Goal: Task Accomplishment & Management: Manage account settings

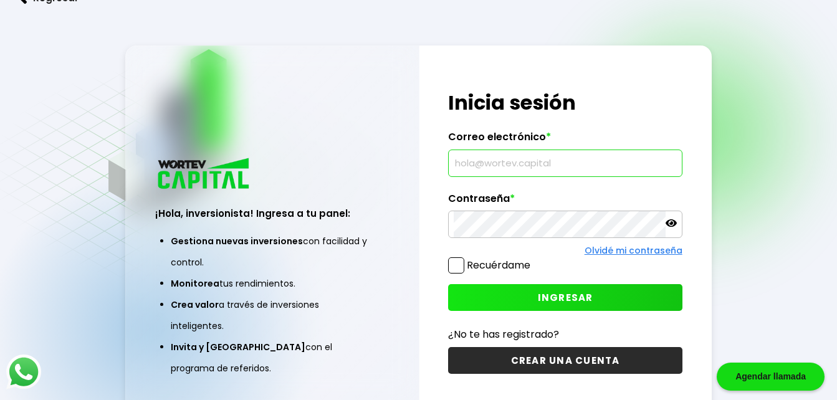
type input "[EMAIL_ADDRESS][DOMAIN_NAME]"
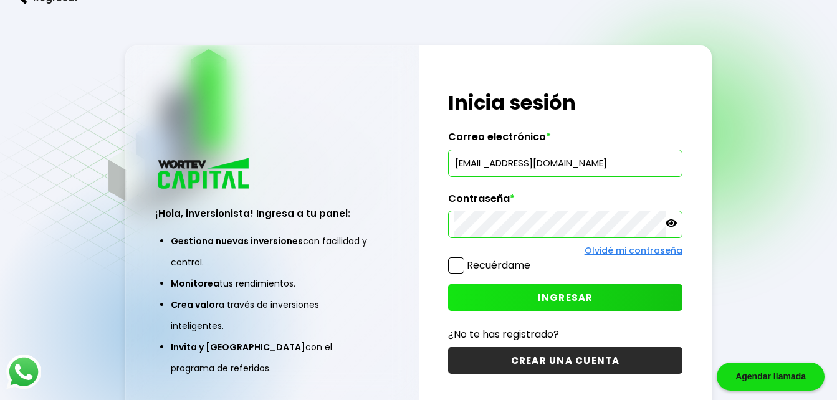
click at [591, 295] on span "INGRESAR" at bounding box center [565, 297] width 55 height 13
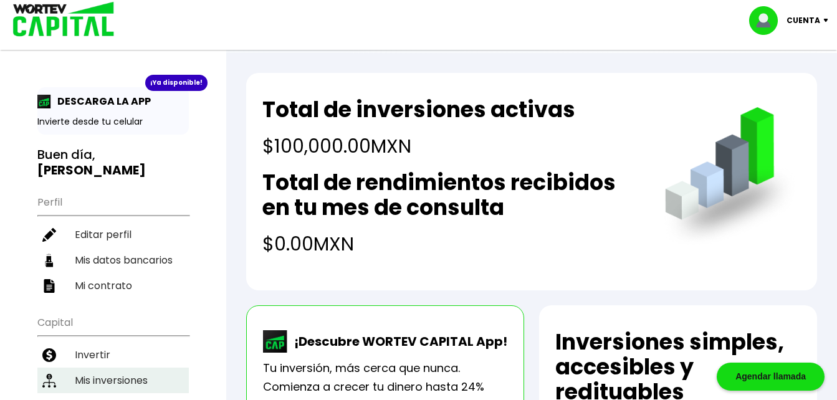
click at [125, 368] on li "Mis inversiones" at bounding box center [112, 381] width 151 height 26
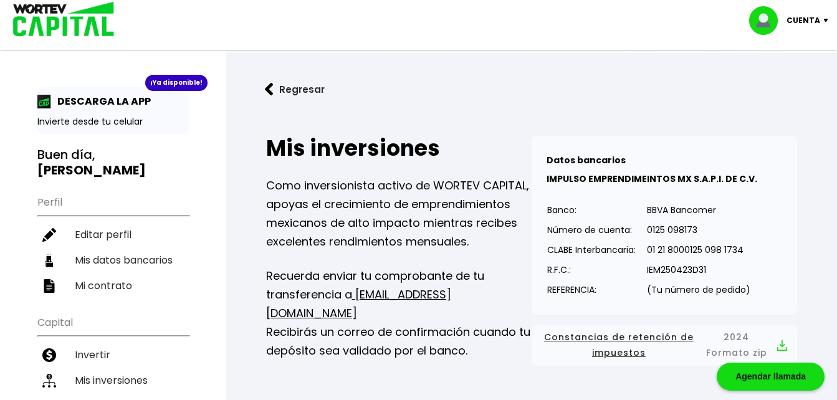
drag, startPoint x: 839, startPoint y: 79, endPoint x: 510, endPoint y: 85, distance: 328.4
click at [811, 22] on p "Cuenta" at bounding box center [803, 20] width 34 height 19
click at [791, 77] on li "Cerrar sesión" at bounding box center [790, 83] width 100 height 26
